Goal: Task Accomplishment & Management: Manage account settings

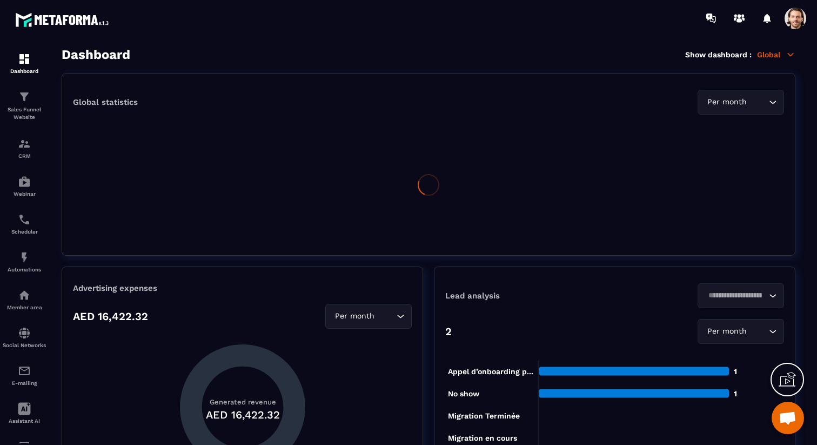
click at [773, 55] on p "Global" at bounding box center [776, 55] width 38 height 10
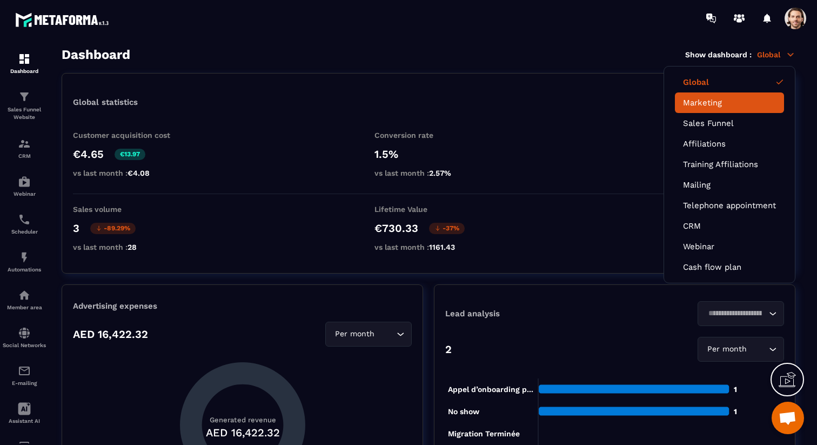
click at [732, 102] on link "Marketing" at bounding box center [729, 103] width 93 height 10
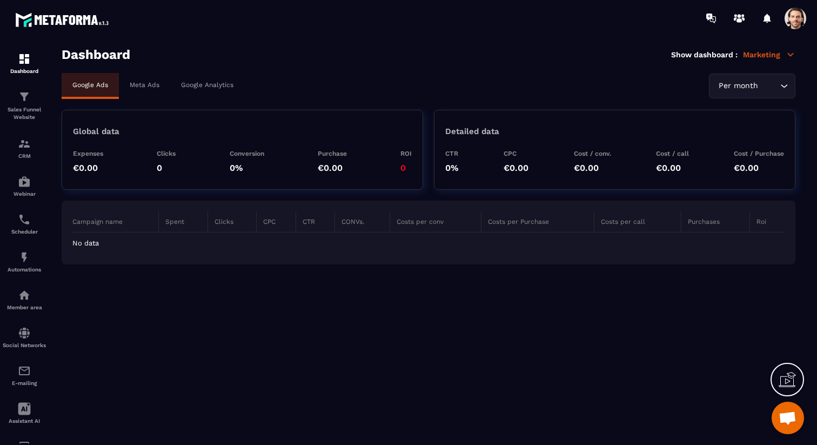
click at [152, 87] on p "Meta Ads" at bounding box center [145, 85] width 30 height 8
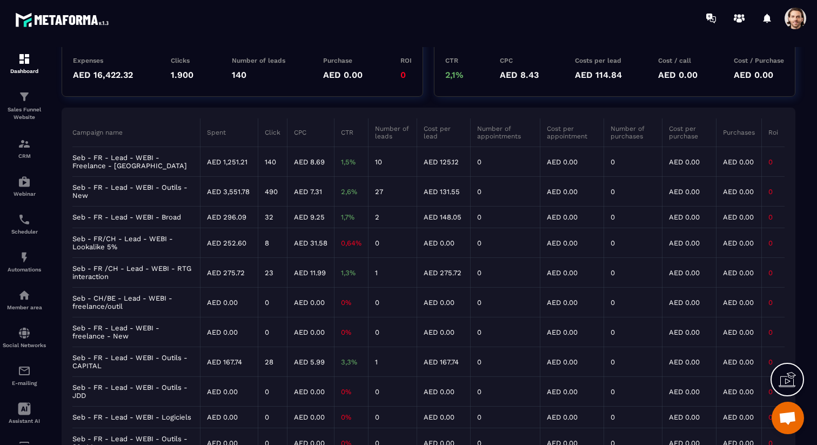
scroll to position [92, 0]
click at [109, 158] on td "Seb - FR - Lead - WEBI - Freelance - [GEOGRAPHIC_DATA]" at bounding box center [136, 163] width 128 height 30
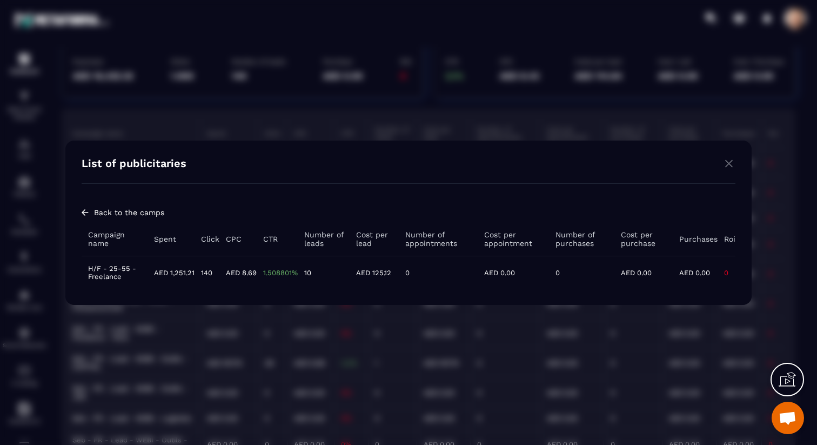
click at [119, 273] on td "H/F - 25-55 - Freelance" at bounding box center [115, 271] width 66 height 33
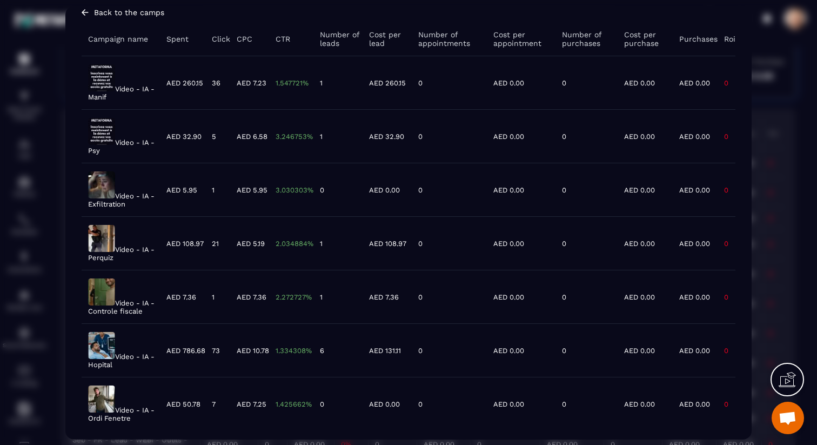
scroll to position [67, 0]
click at [107, 185] on img "Modal window" at bounding box center [101, 183] width 27 height 27
click at [101, 233] on img "Modal window" at bounding box center [101, 236] width 27 height 27
click at [108, 301] on img "Modal window" at bounding box center [101, 290] width 27 height 27
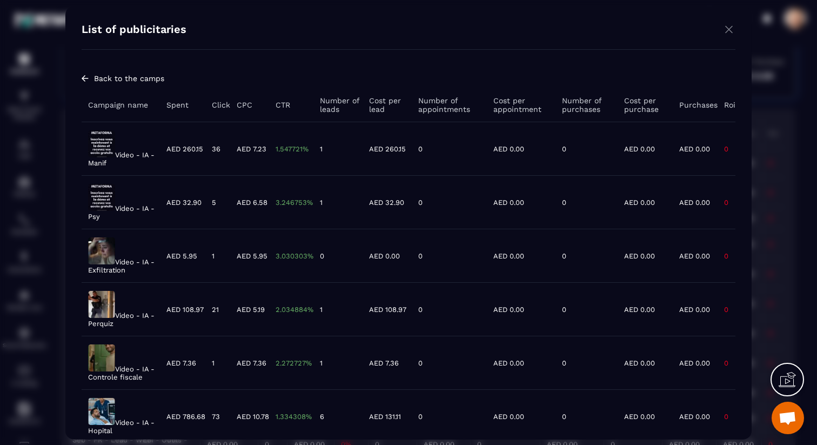
click at [726, 29] on img "Modal window" at bounding box center [728, 29] width 13 height 14
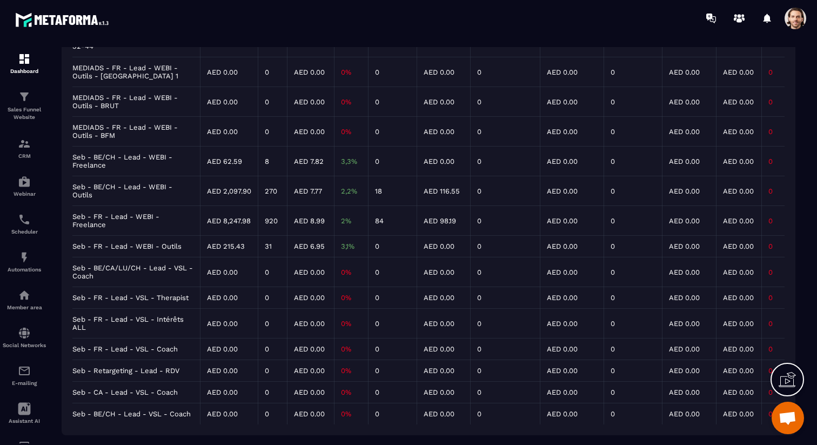
scroll to position [490, 0]
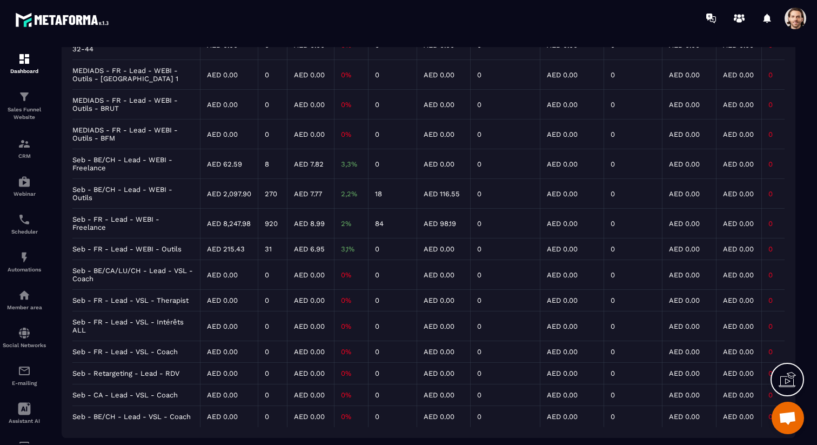
click at [146, 236] on td "Seb - FR - Lead - WEBI - Freelance" at bounding box center [136, 223] width 128 height 30
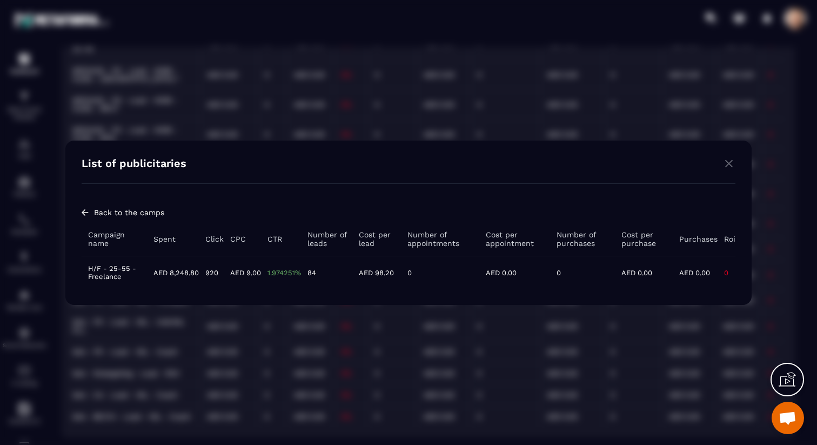
click at [124, 271] on td "H/F - 25-55 - Freelance" at bounding box center [114, 271] width 65 height 33
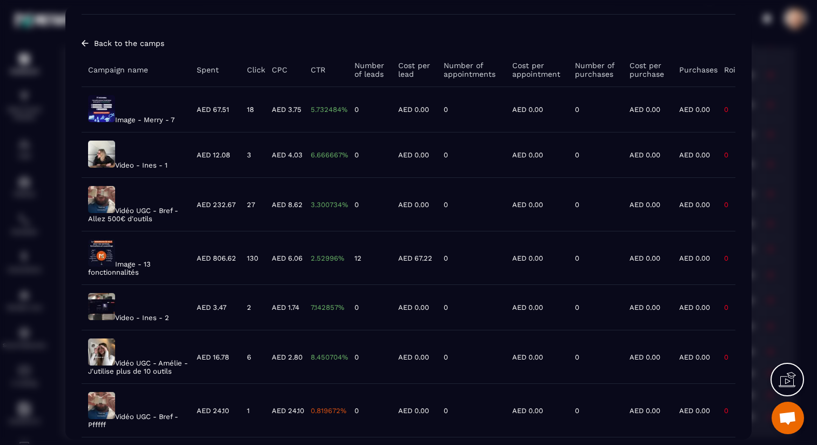
scroll to position [0, 0]
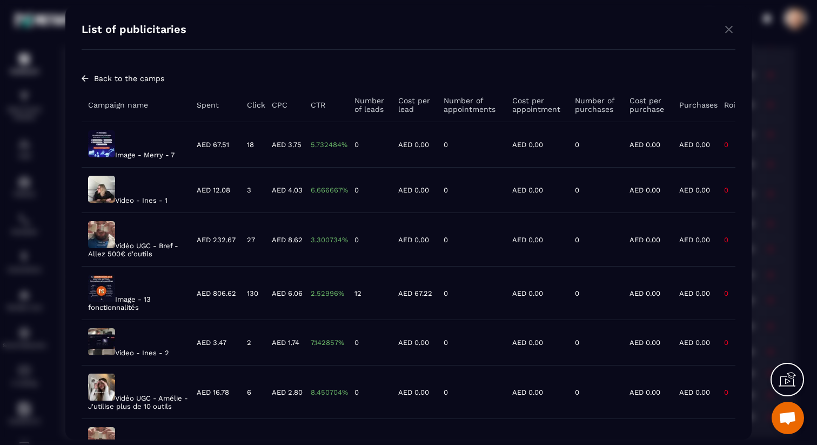
drag, startPoint x: 726, startPoint y: 28, endPoint x: 711, endPoint y: 33, distance: 15.9
click at [726, 28] on img "Modal window" at bounding box center [728, 29] width 13 height 14
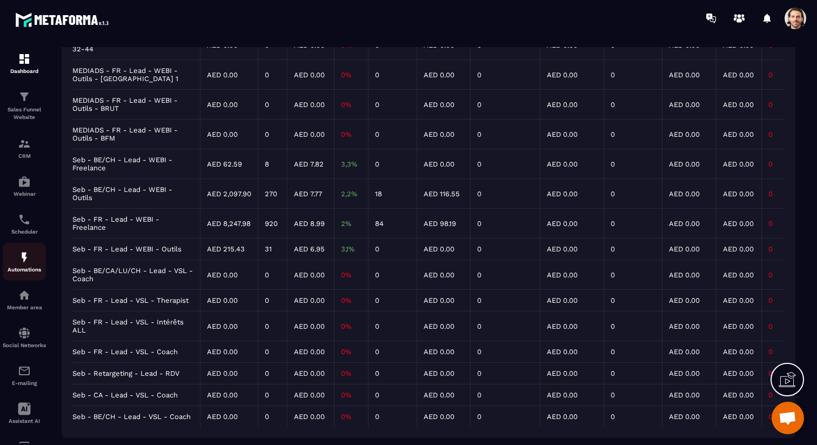
click at [23, 268] on p "Automations" at bounding box center [24, 269] width 43 height 6
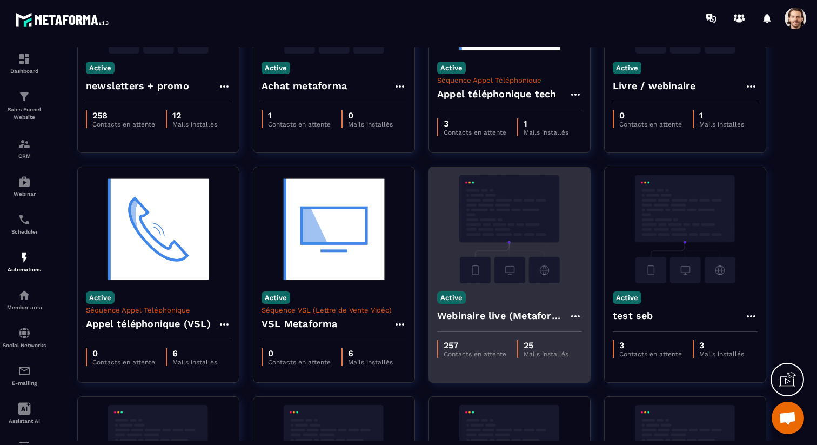
scroll to position [150, 0]
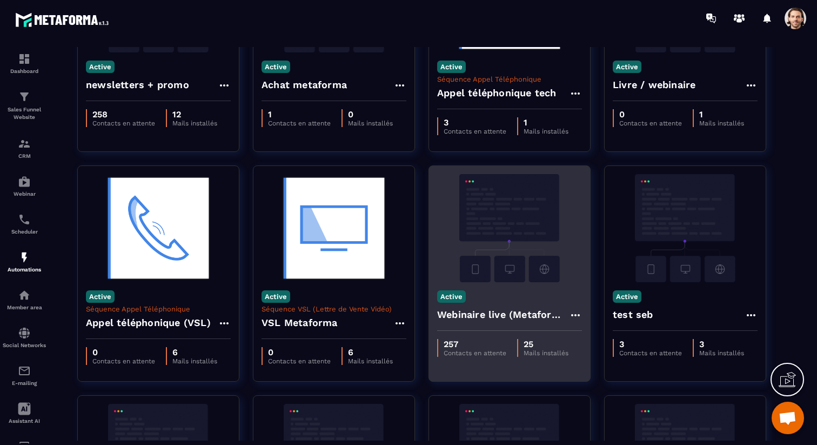
click at [462, 318] on h4 "Webinaire live (Metaforma)" at bounding box center [503, 314] width 132 height 15
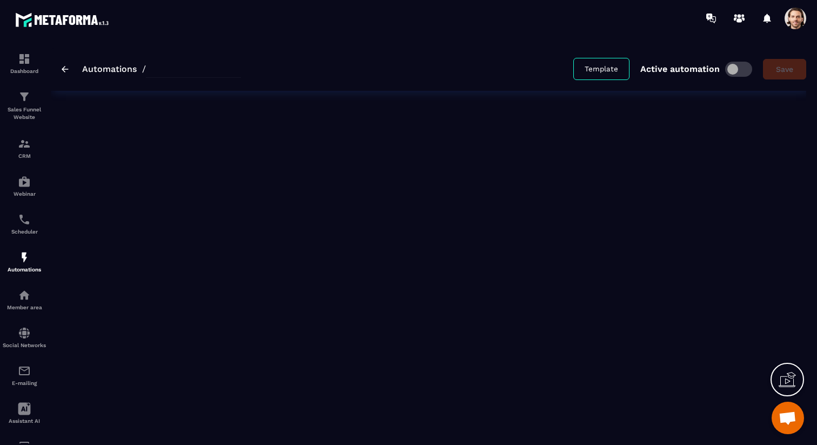
type input "**********"
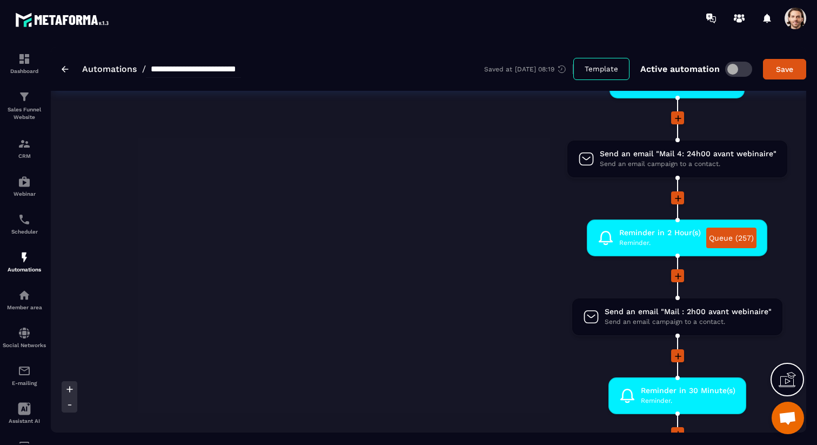
scroll to position [663, 0]
